Goal: Find specific page/section: Find specific page/section

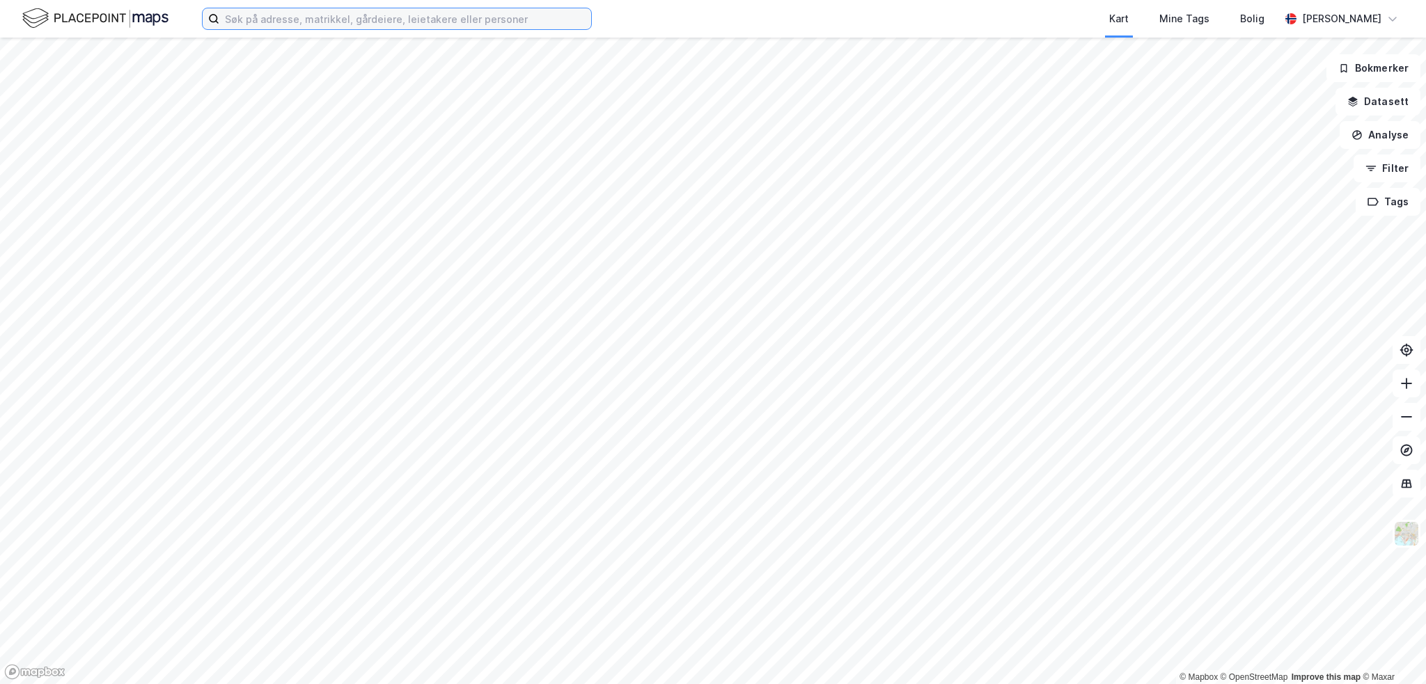
click at [301, 22] on input at bounding box center [405, 18] width 372 height 21
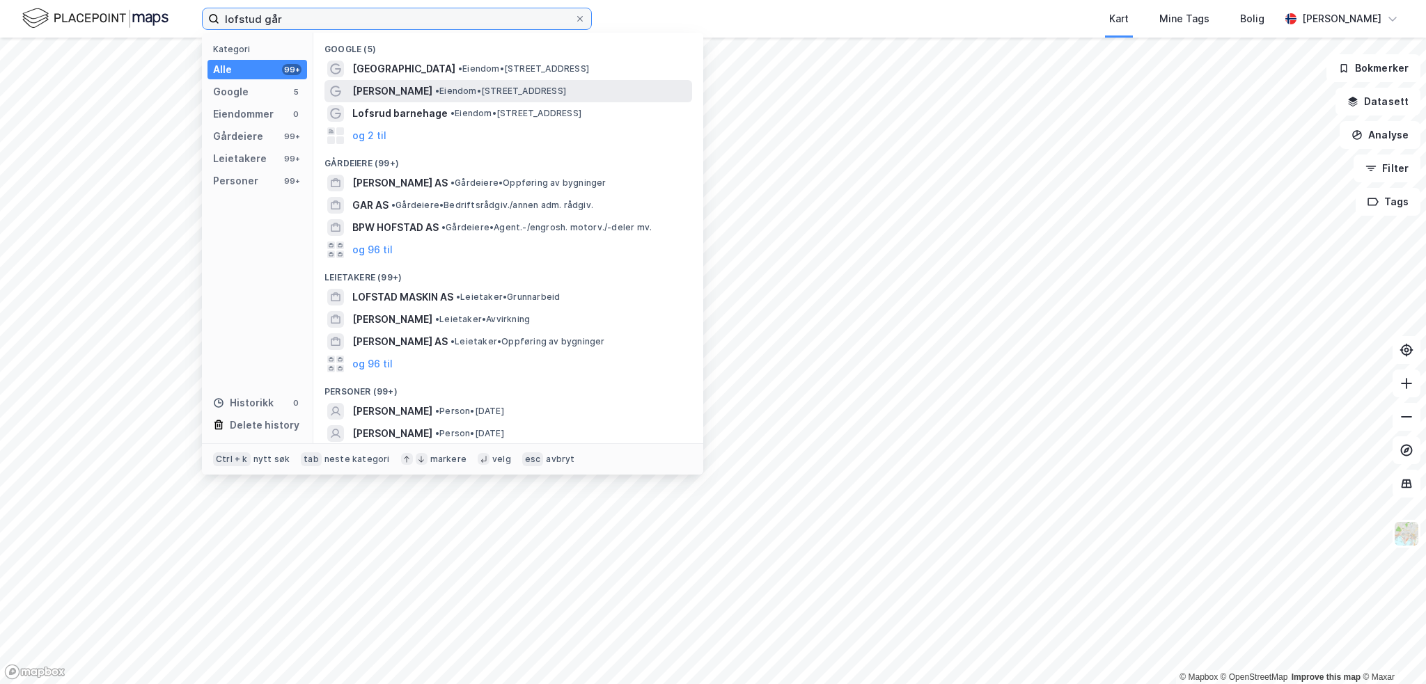
type input "lofstud går"
click at [388, 93] on span "[PERSON_NAME]" at bounding box center [392, 91] width 80 height 17
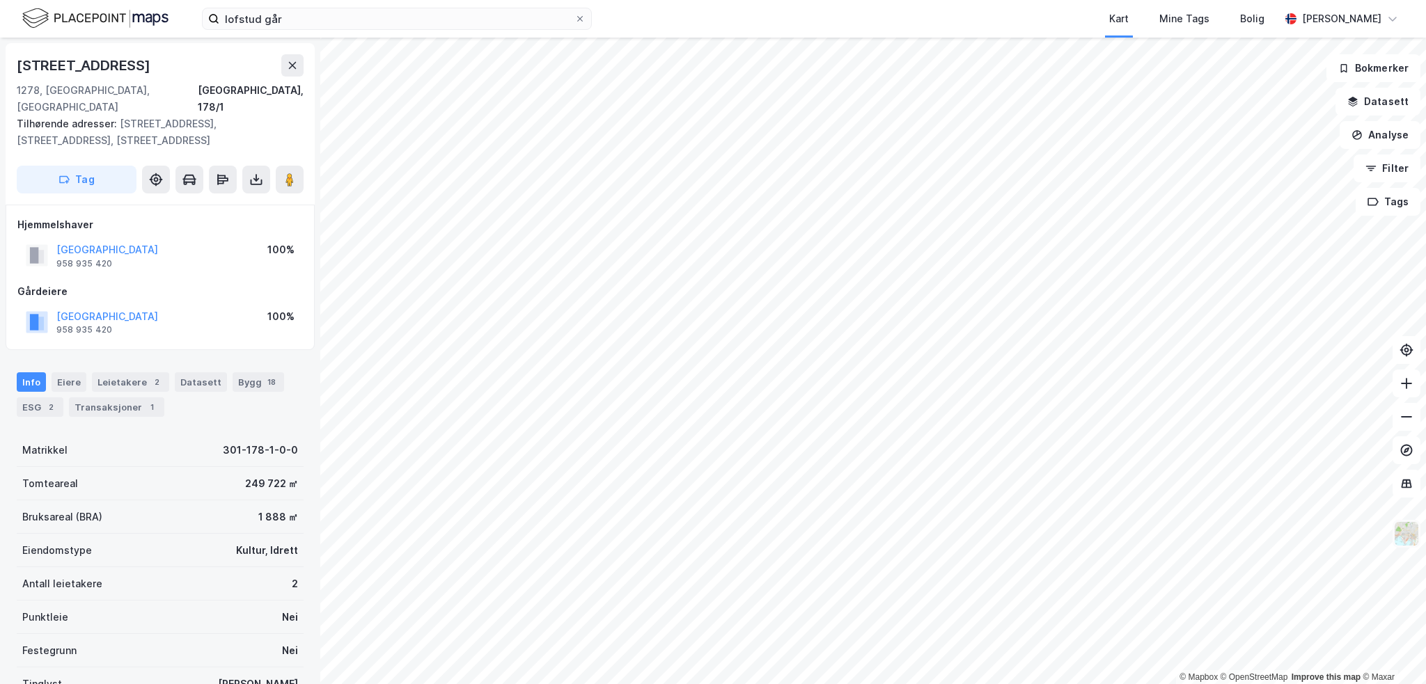
click at [1401, 536] on img at bounding box center [1406, 534] width 26 height 26
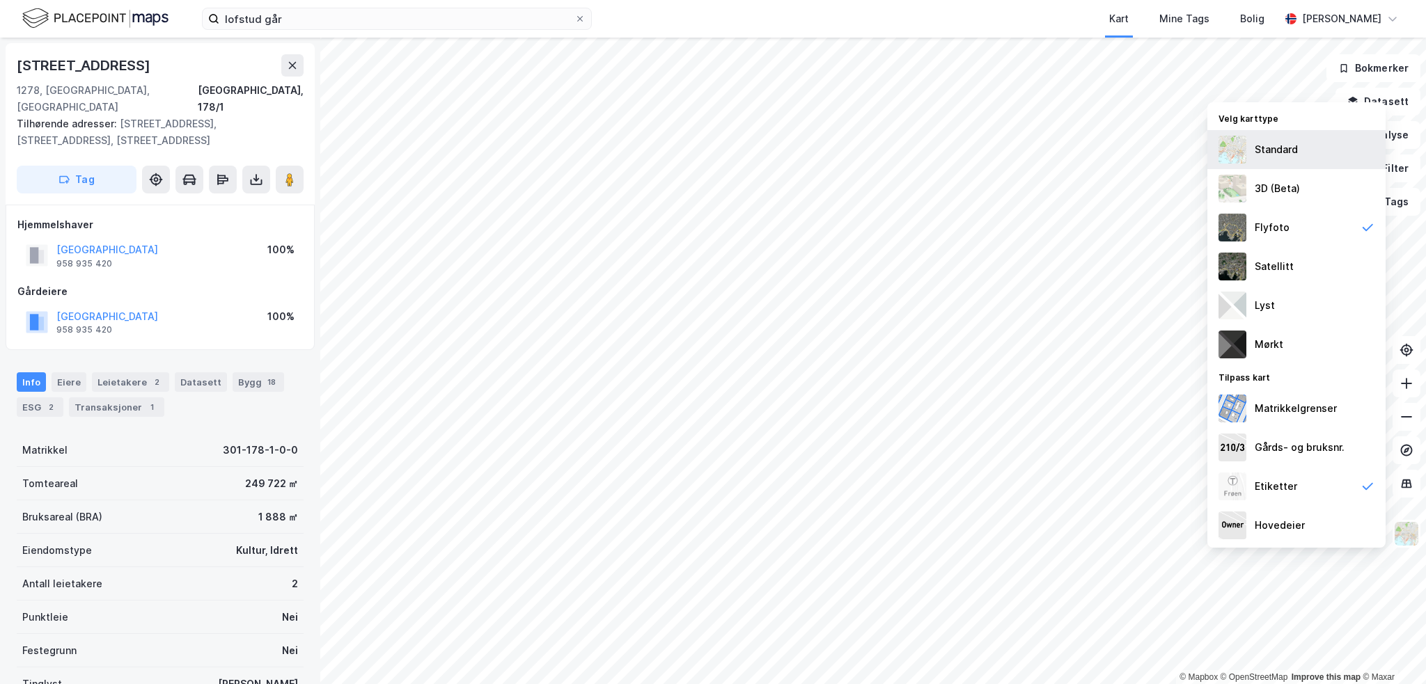
click at [1295, 159] on div "Standard" at bounding box center [1296, 149] width 178 height 39
